Goal: Navigation & Orientation: Find specific page/section

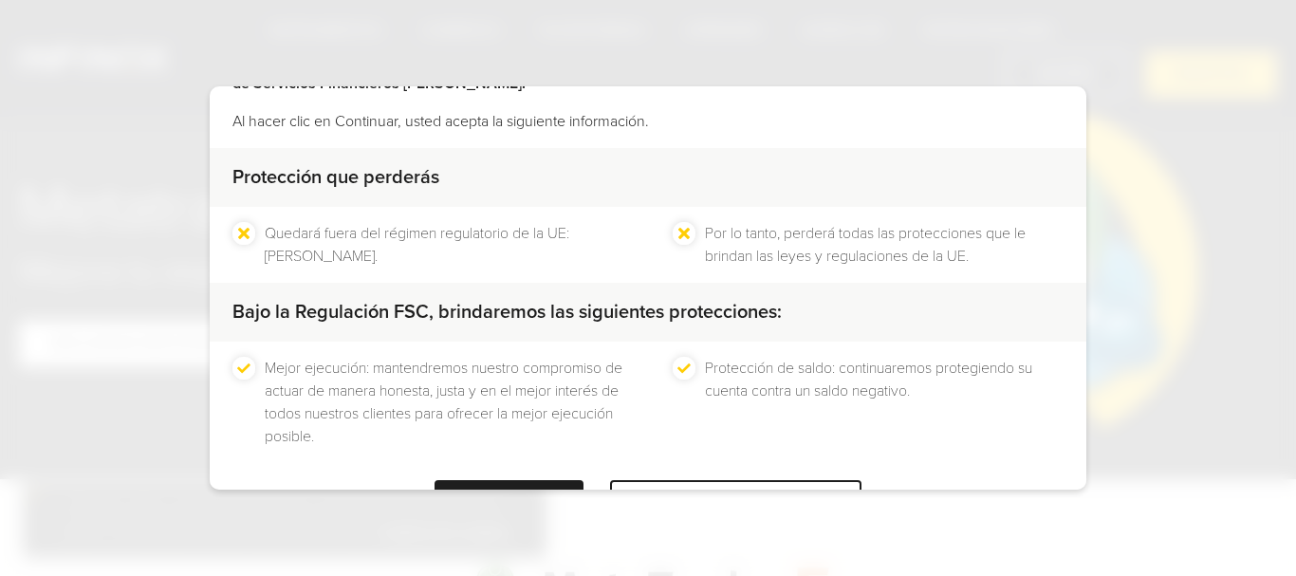
scroll to position [47, 0]
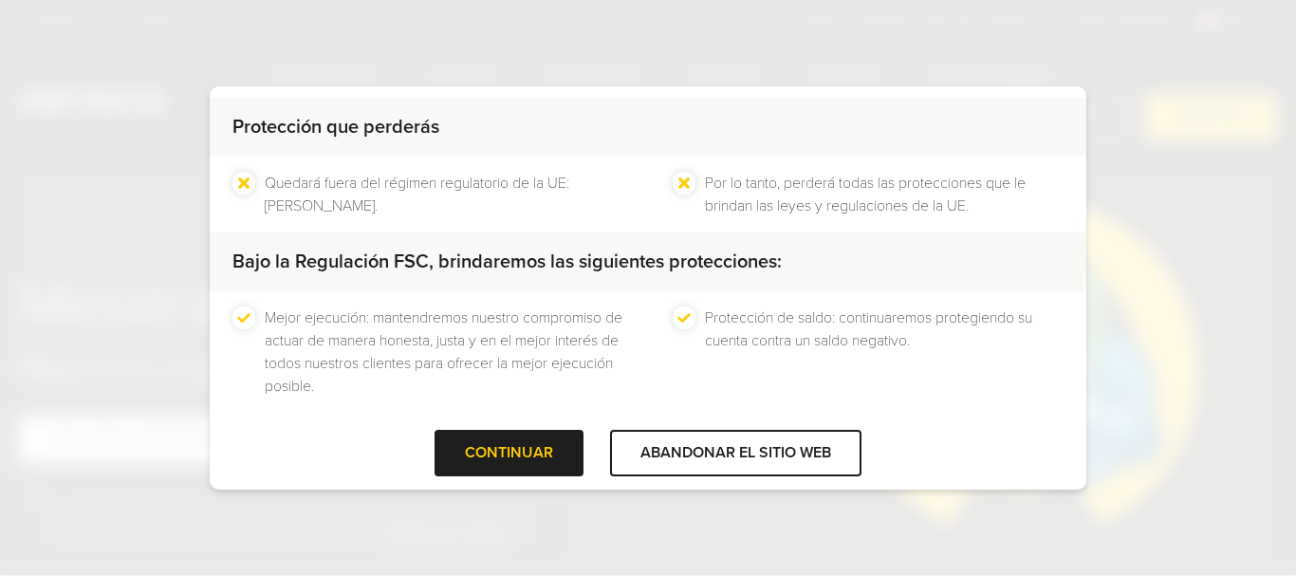
scroll to position [171, 0]
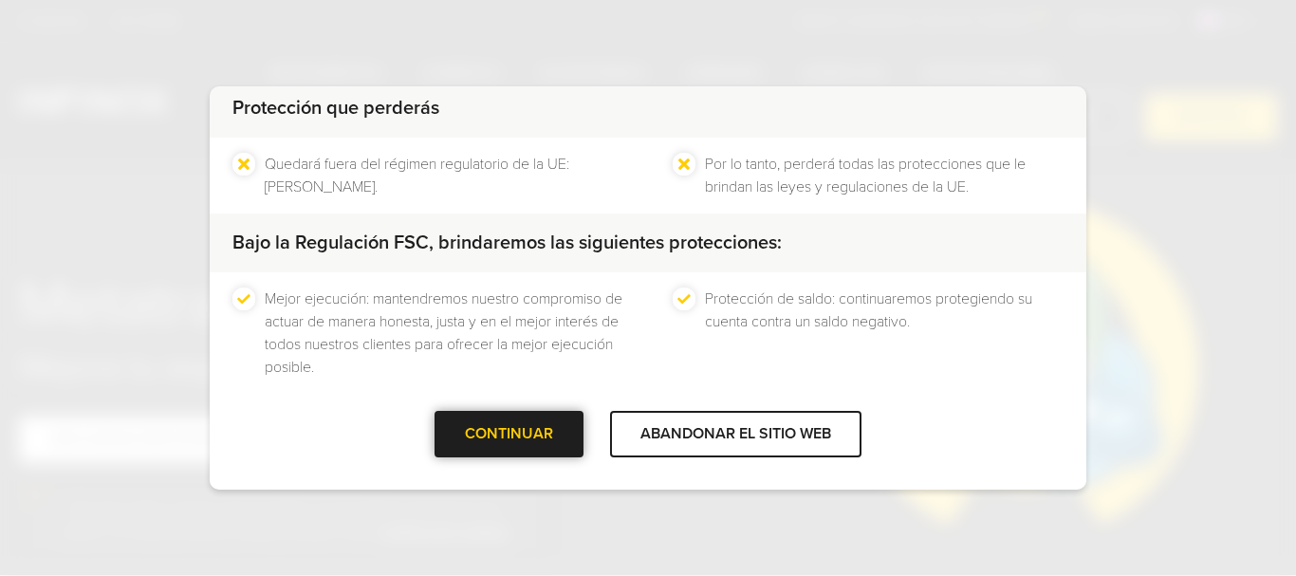
click at [485, 436] on div "CONTINUAR" at bounding box center [509, 434] width 149 height 46
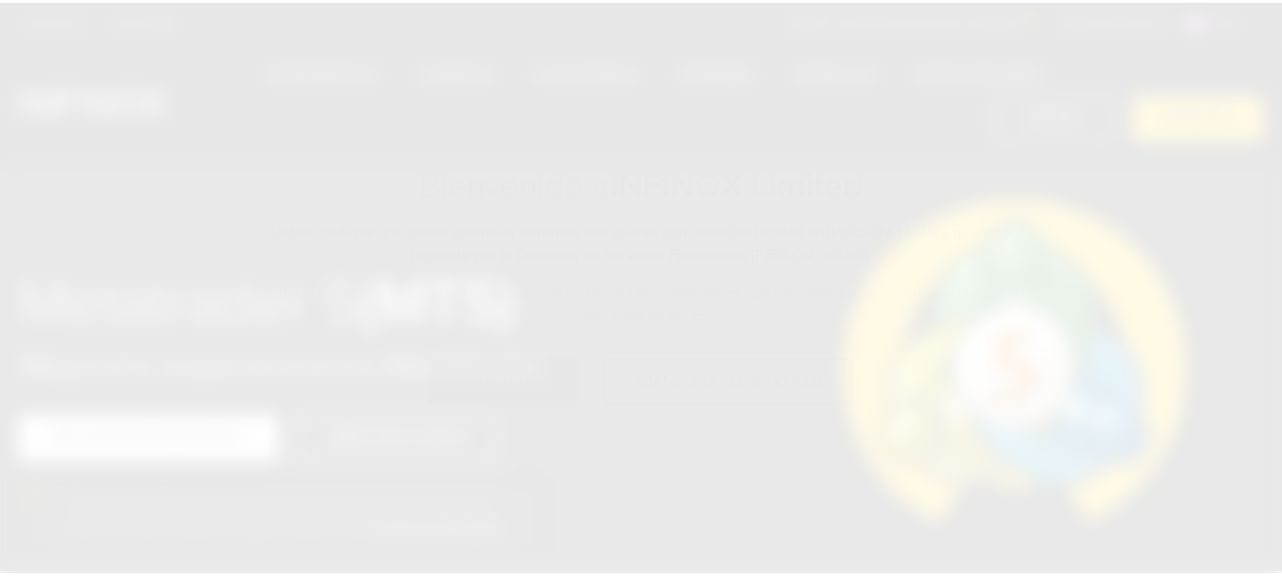
scroll to position [0, 0]
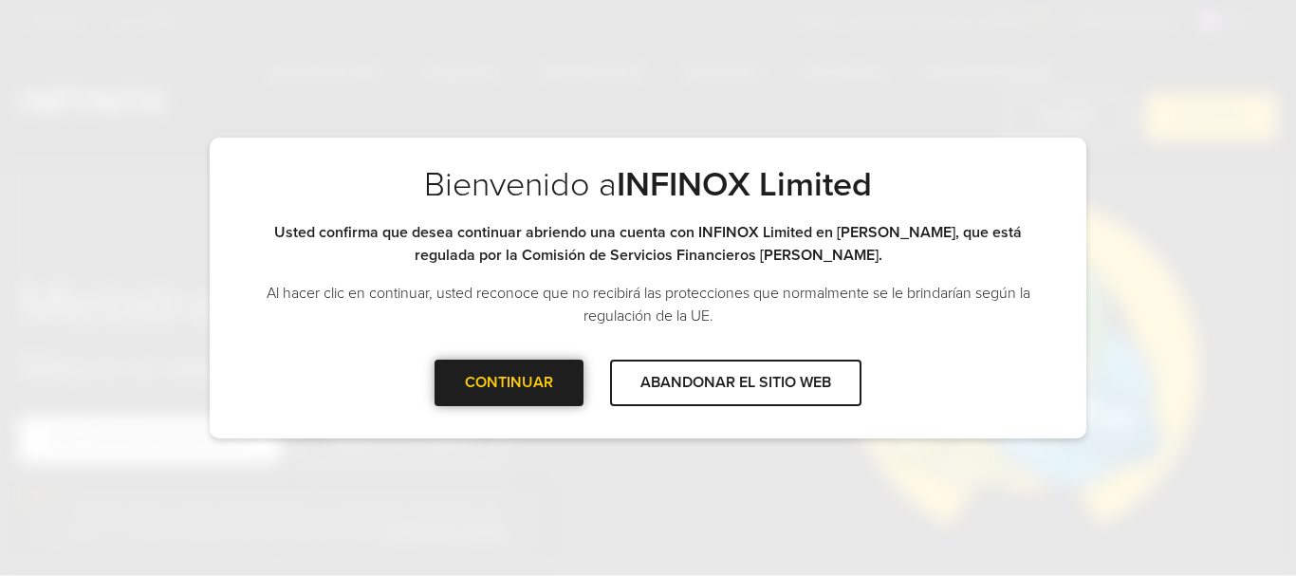
click at [496, 381] on font "CONTINUAR" at bounding box center [509, 382] width 88 height 19
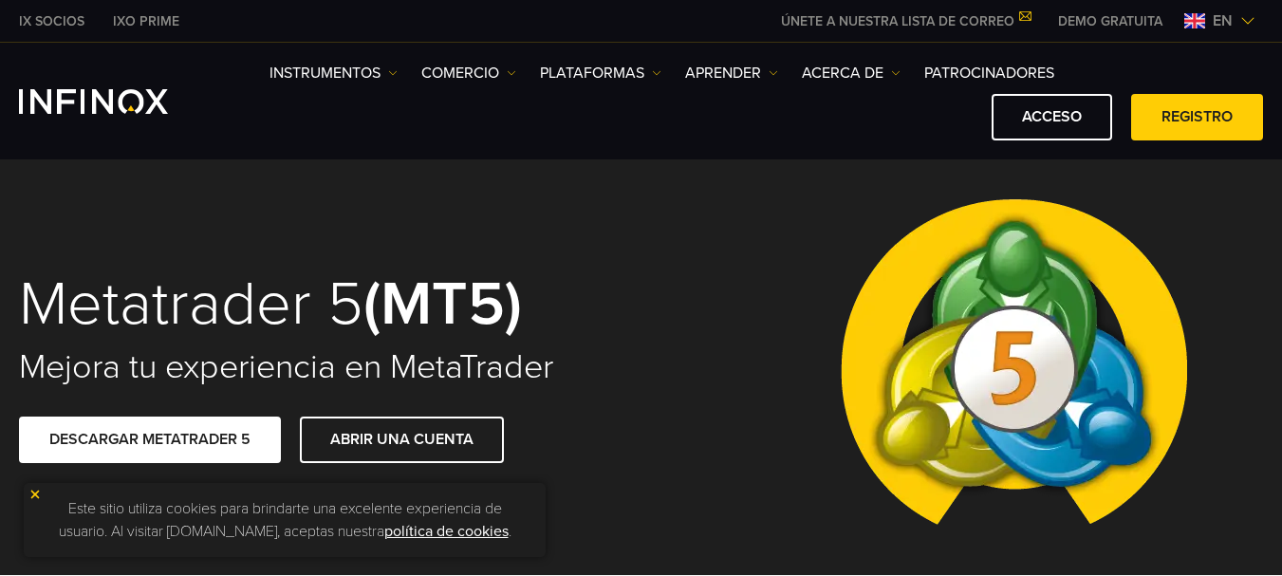
click at [32, 493] on img at bounding box center [34, 494] width 13 height 13
